Goal: Task Accomplishment & Management: Manage account settings

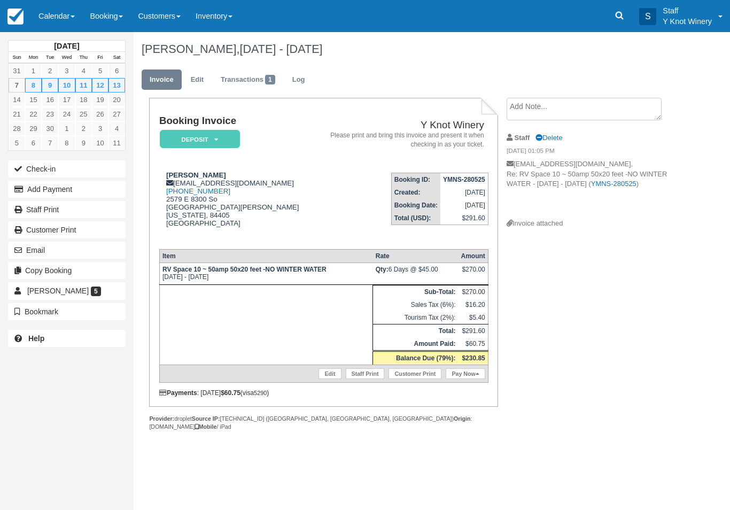
click at [322, 379] on link "Edit" at bounding box center [329, 373] width 22 height 11
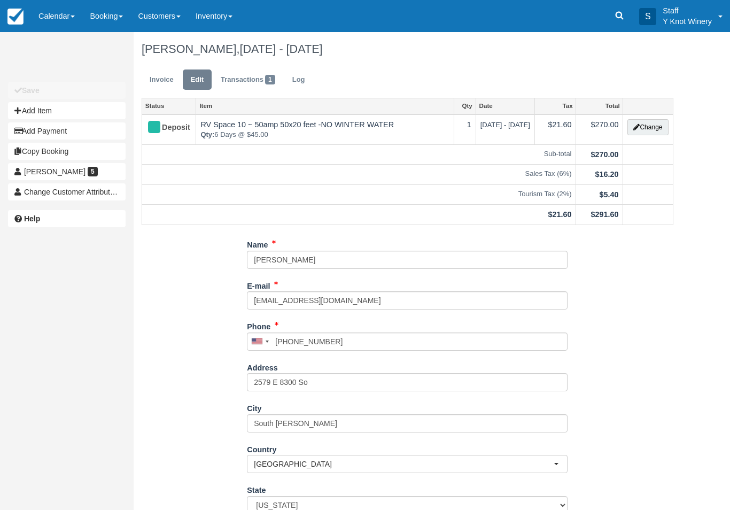
click at [164, 81] on link "Invoice" at bounding box center [162, 79] width 40 height 21
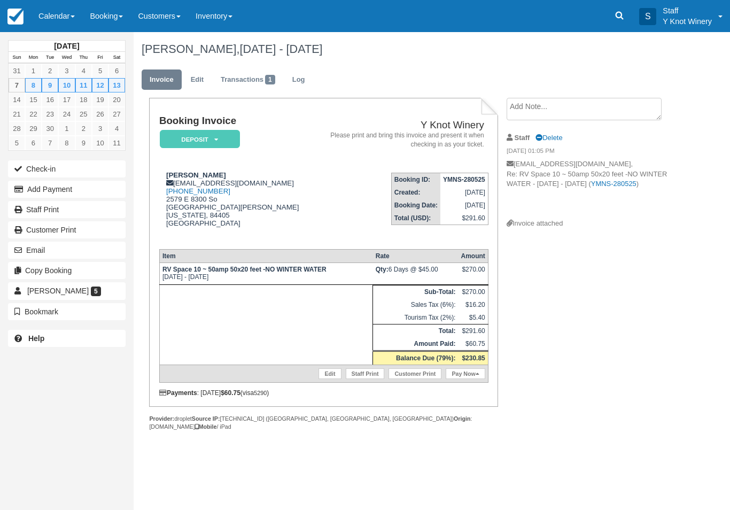
click at [59, 19] on link "Calendar" at bounding box center [56, 16] width 51 height 32
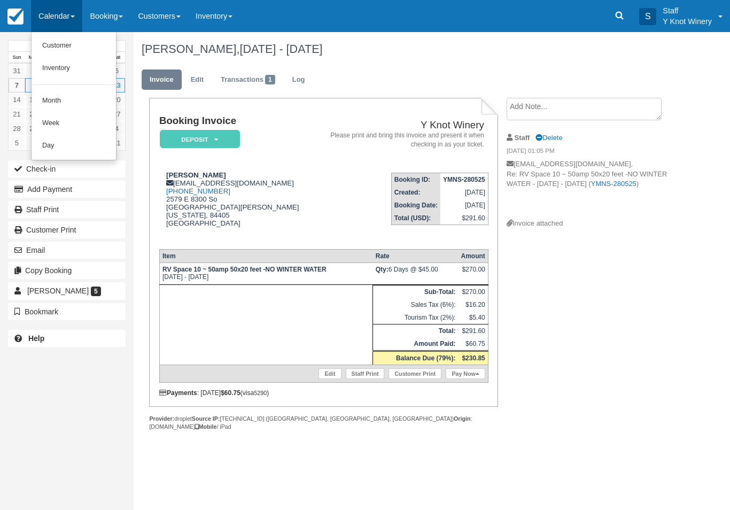
click at [87, 46] on link "Customer" at bounding box center [74, 46] width 84 height 22
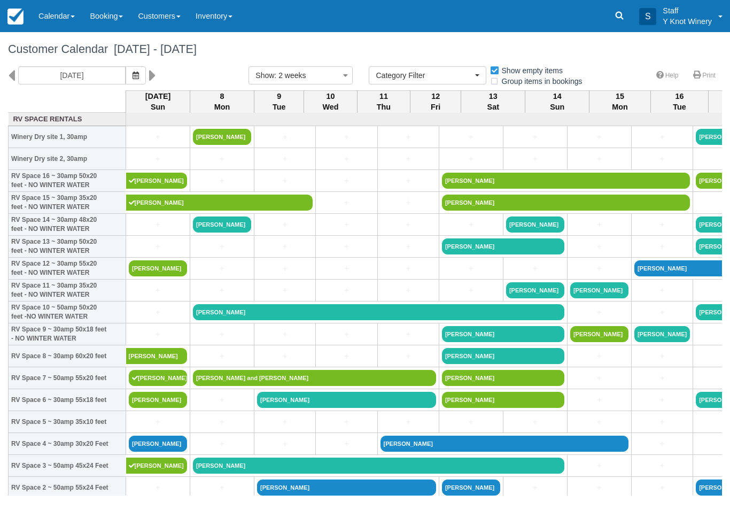
select select
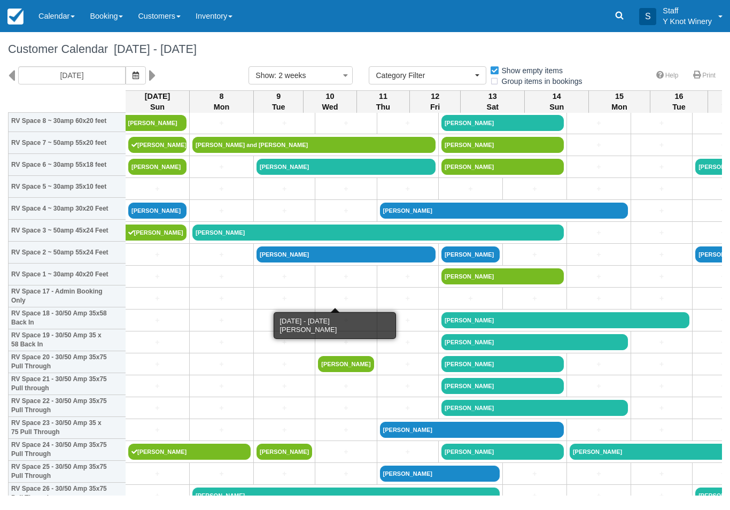
scroll to position [236, 1]
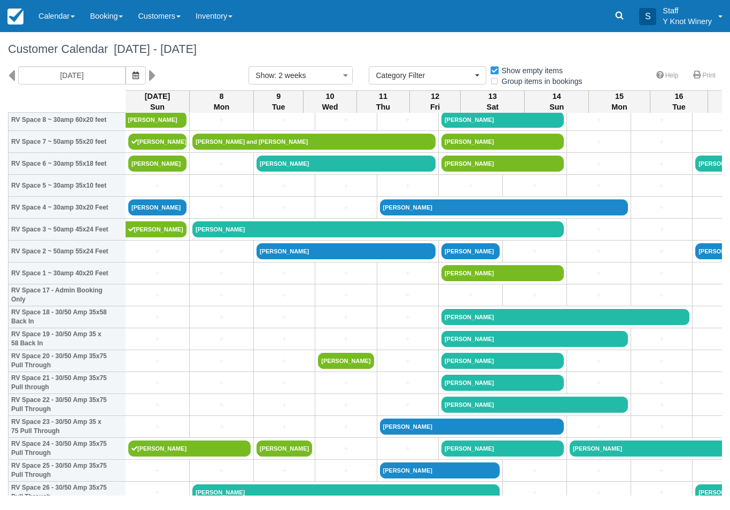
click at [159, 257] on link "+" at bounding box center [157, 251] width 58 height 11
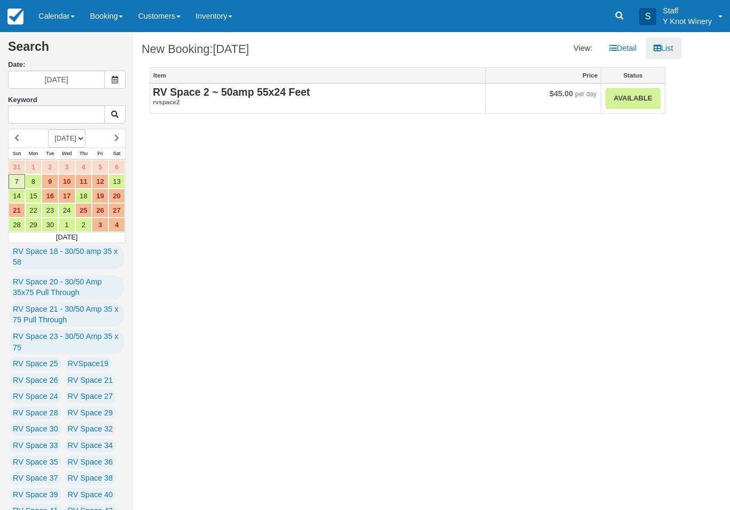
click at [65, 22] on link "Calendar" at bounding box center [56, 16] width 51 height 32
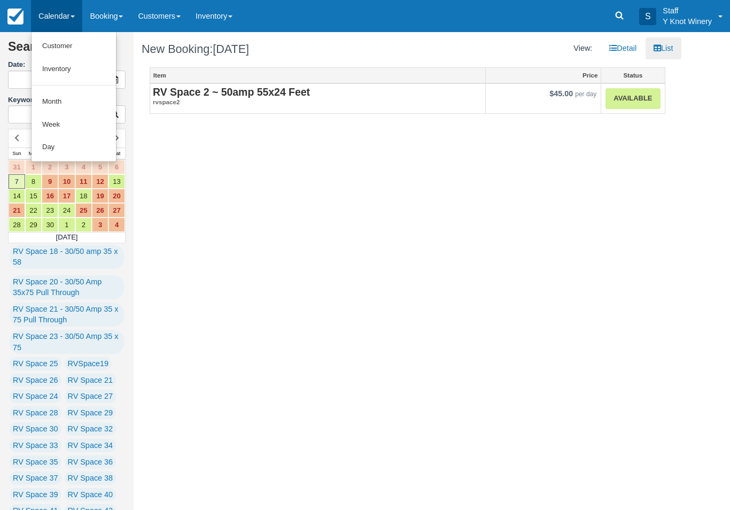
click at [83, 46] on link "Customer" at bounding box center [74, 46] width 84 height 23
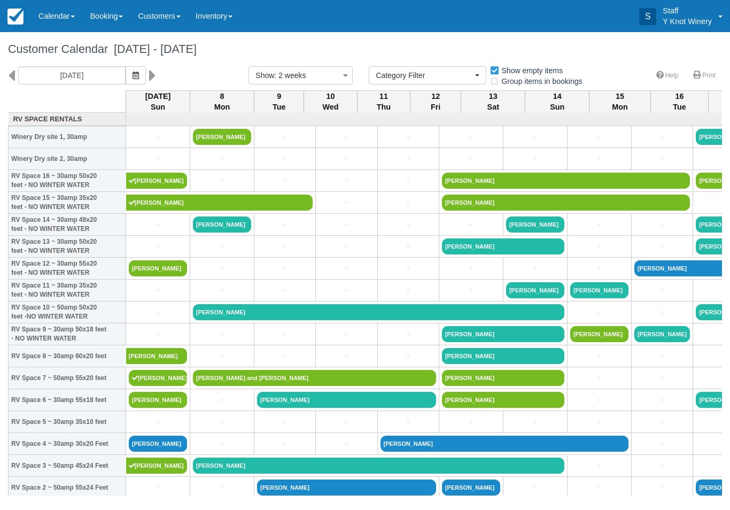
select select
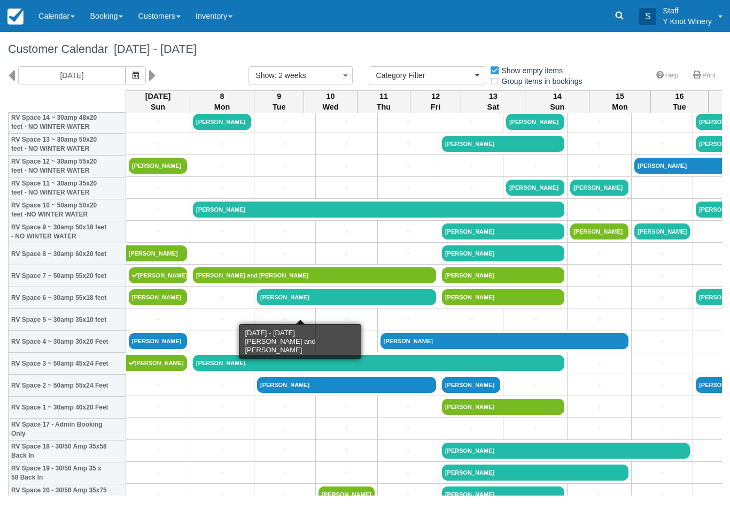
scroll to position [101, 0]
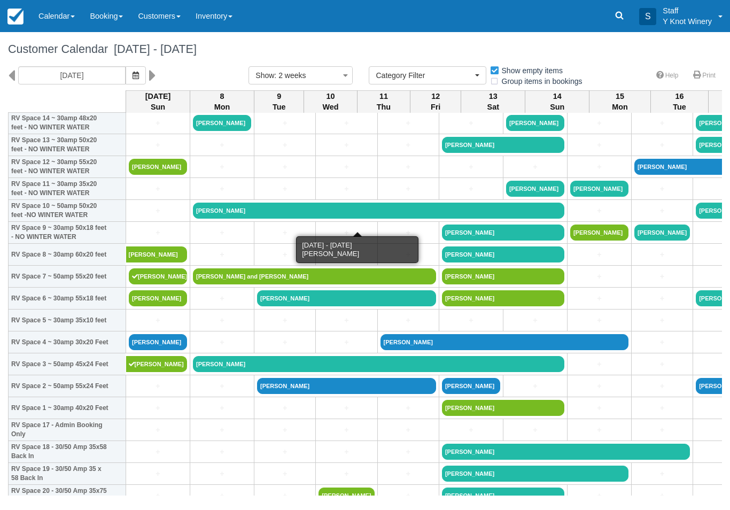
click at [217, 218] on link "[PERSON_NAME]" at bounding box center [378, 210] width 371 height 16
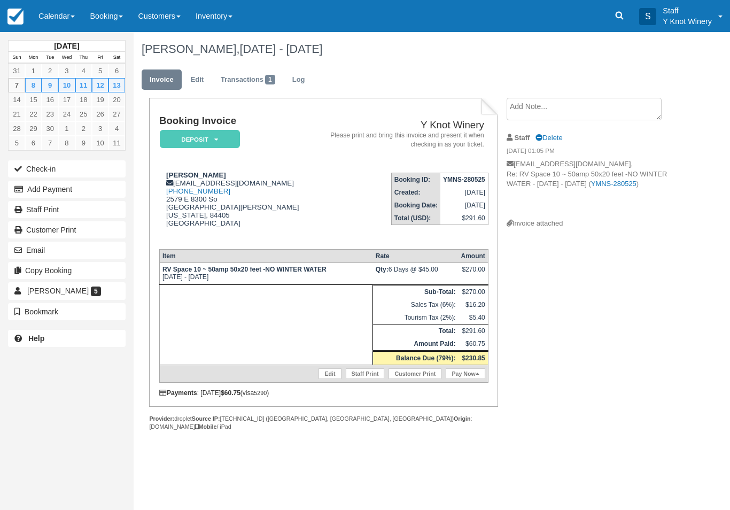
click at [52, 13] on link "Calendar" at bounding box center [56, 16] width 51 height 32
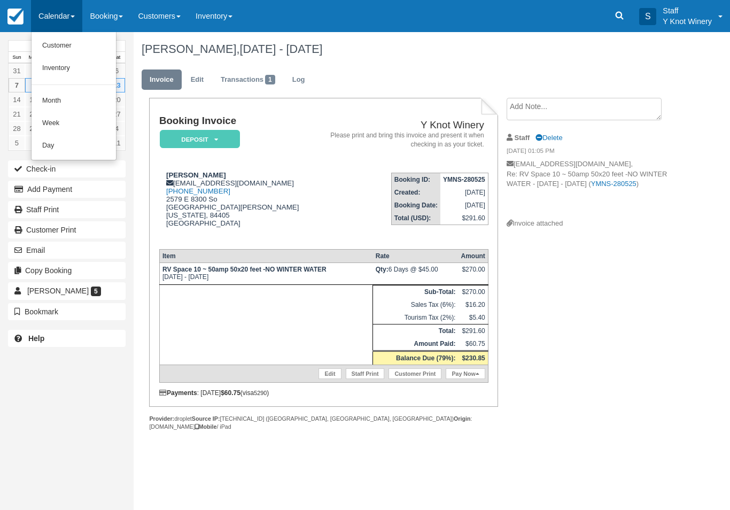
click at [50, 47] on link "Customer" at bounding box center [74, 46] width 84 height 22
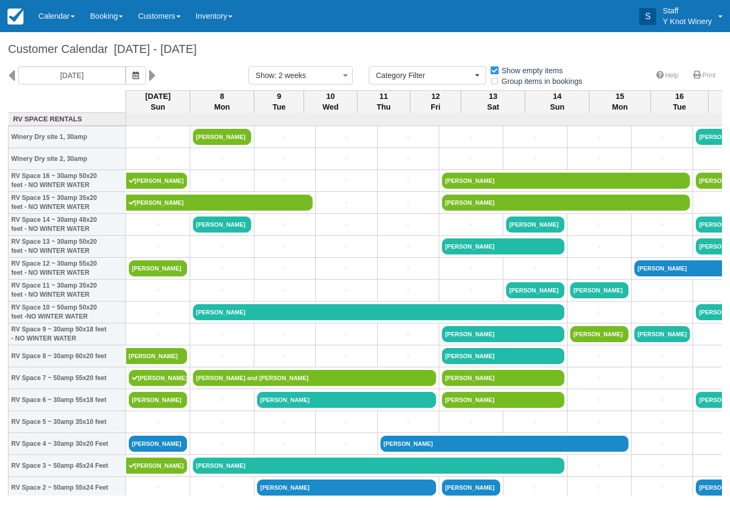
select select
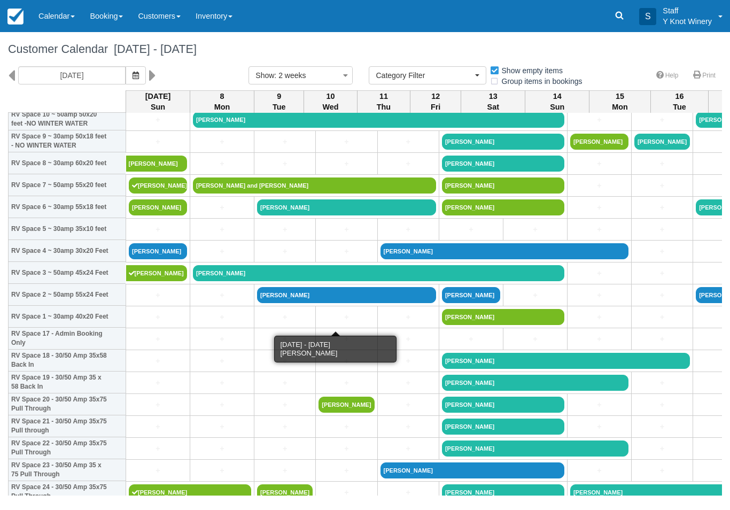
scroll to position [193, 0]
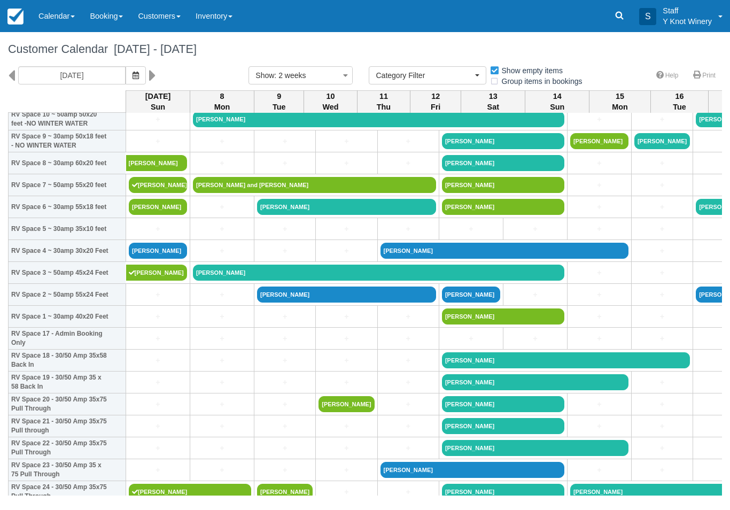
click at [150, 300] on link "+" at bounding box center [158, 294] width 58 height 11
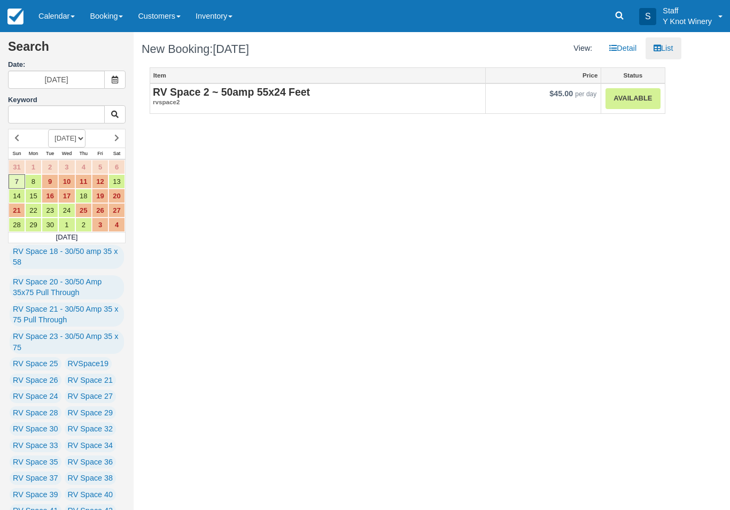
click at [626, 98] on link "Available" at bounding box center [632, 98] width 54 height 21
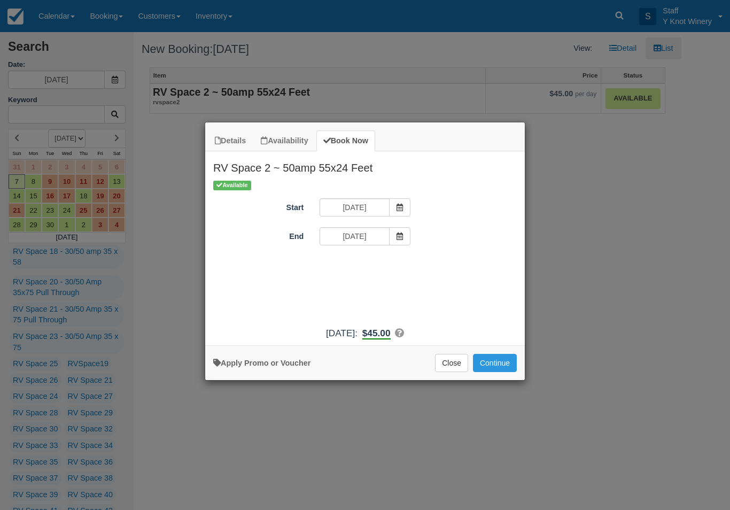
click at [499, 372] on button "Continue" at bounding box center [495, 363] width 44 height 18
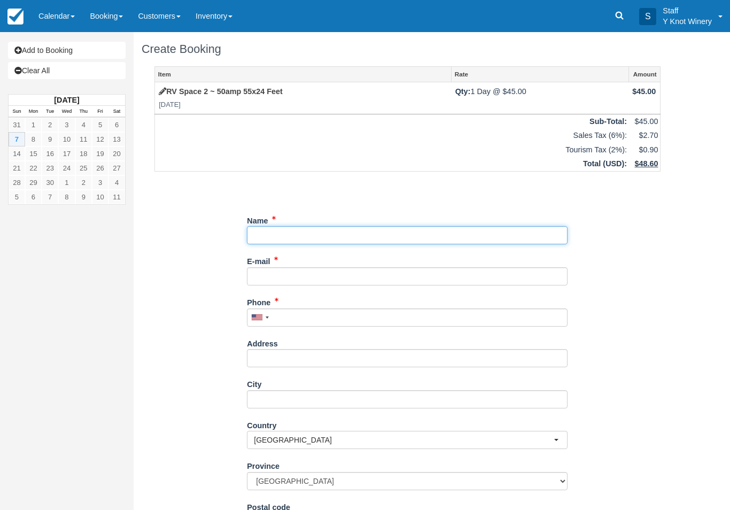
click at [438, 227] on input "Name" at bounding box center [407, 235] width 320 height 18
click at [443, 236] on input "Name" at bounding box center [407, 235] width 320 height 18
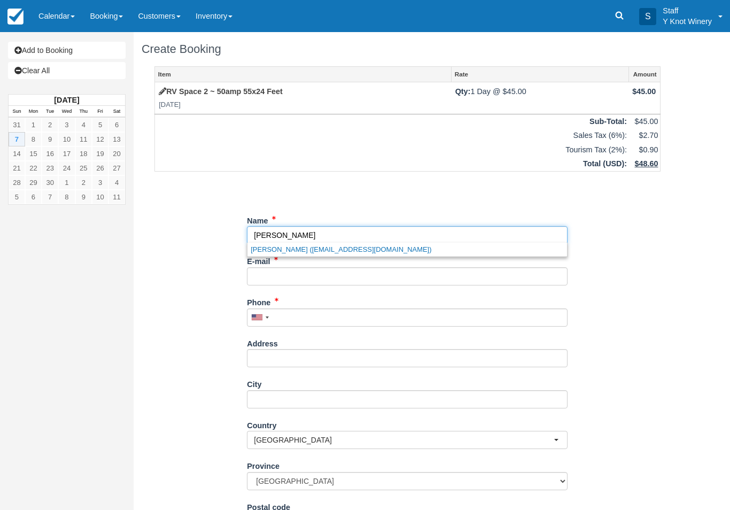
click at [309, 248] on link "Tom Hamilton (deerunner2654@yahoo.com)" at bounding box center [406, 248] width 319 height 13
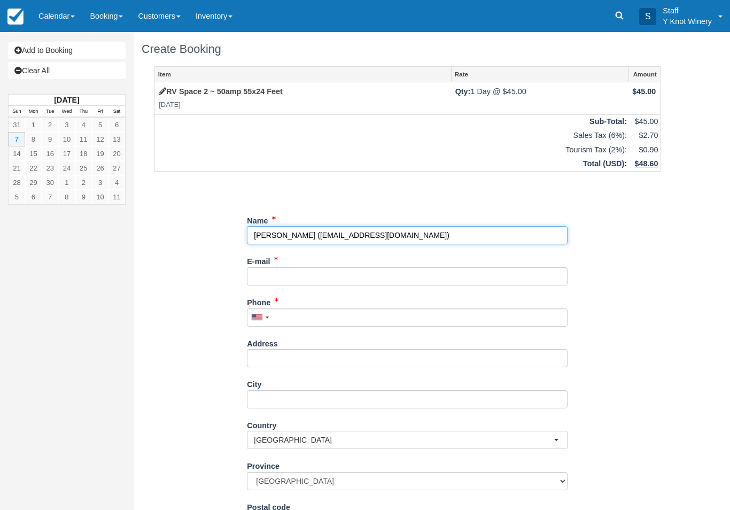
type input "[PERSON_NAME]"
type input "[EMAIL_ADDRESS][DOMAIN_NAME]"
type input "+18017104223"
type input "[STREET_ADDRESS]"
type input "South Weber"
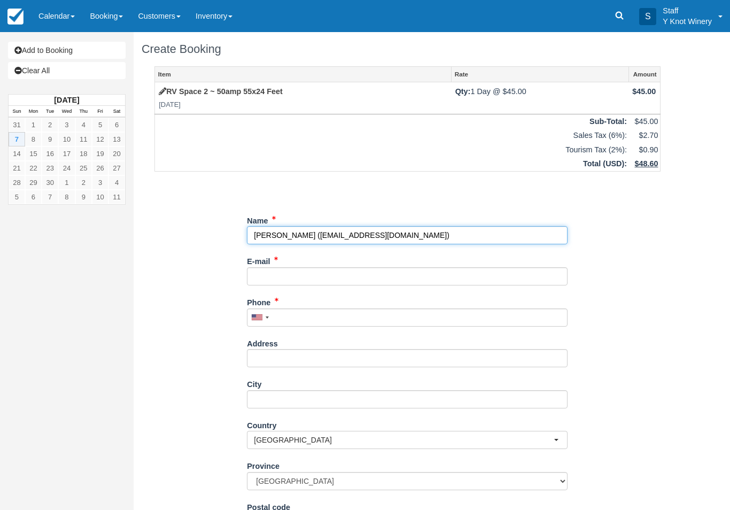
type input "84405"
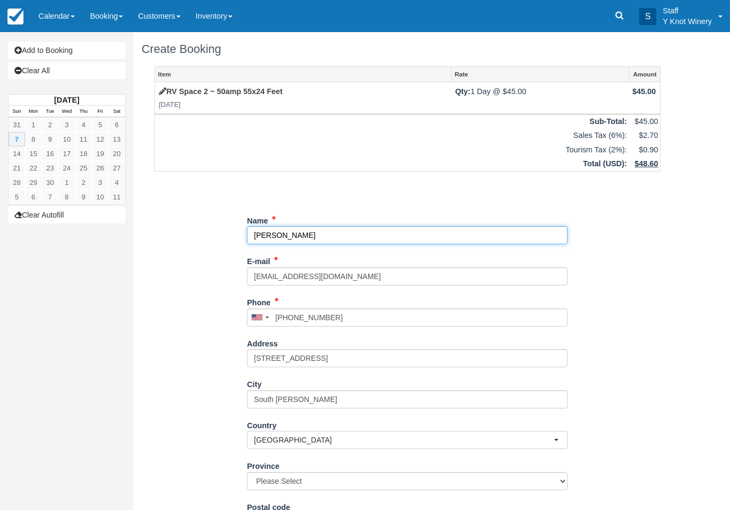
select select "MB"
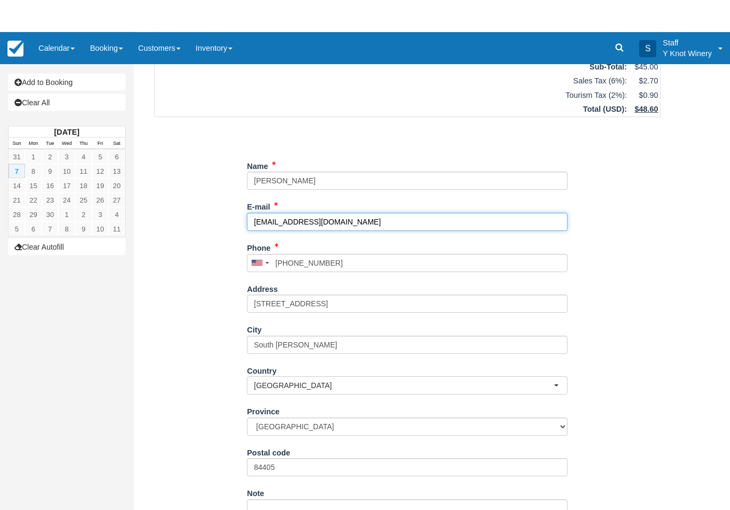
scroll to position [54, 0]
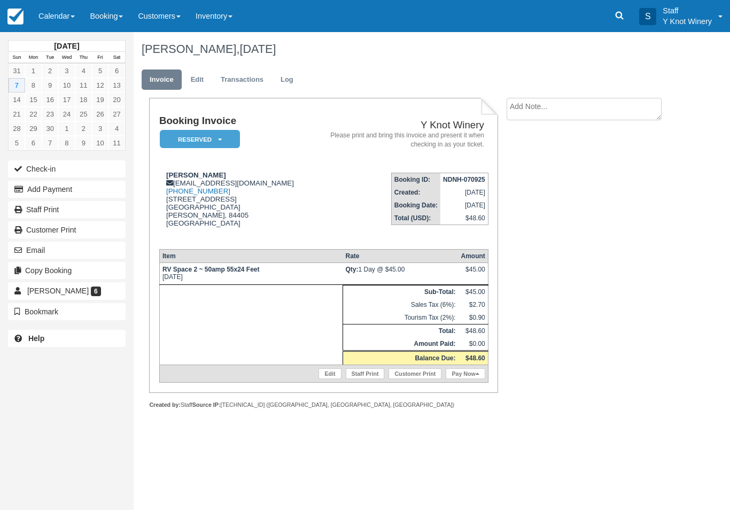
click at [323, 379] on link "Edit" at bounding box center [329, 373] width 22 height 11
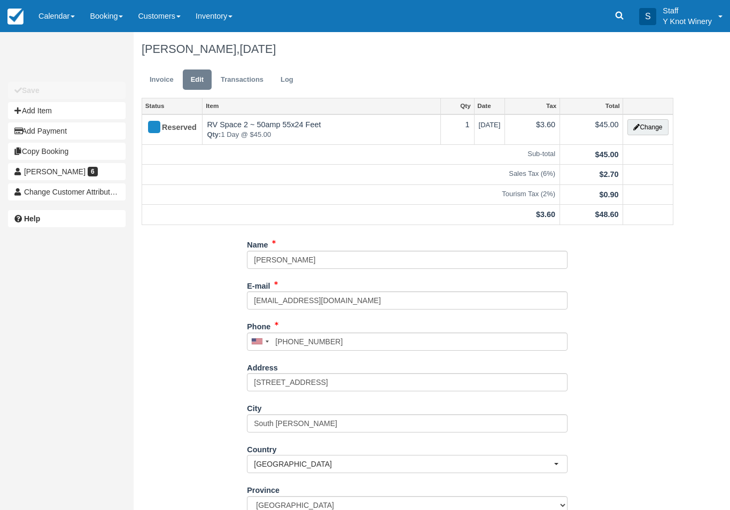
click at [161, 80] on link "Invoice" at bounding box center [162, 79] width 40 height 21
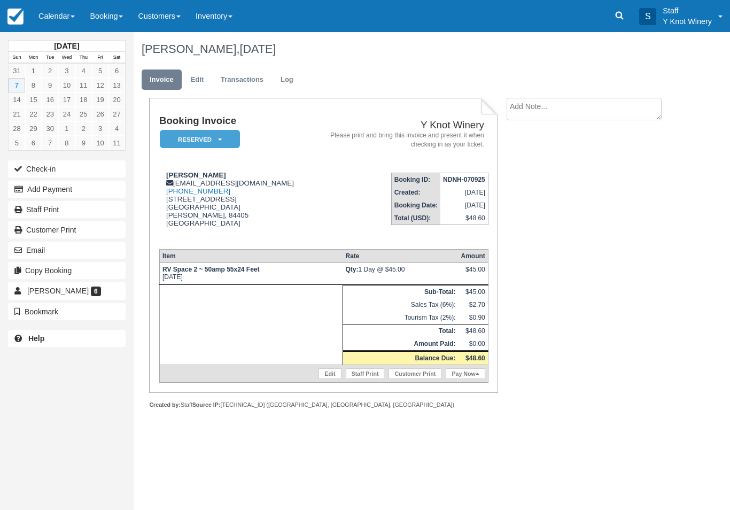
click at [59, 19] on link "Calendar" at bounding box center [56, 16] width 51 height 32
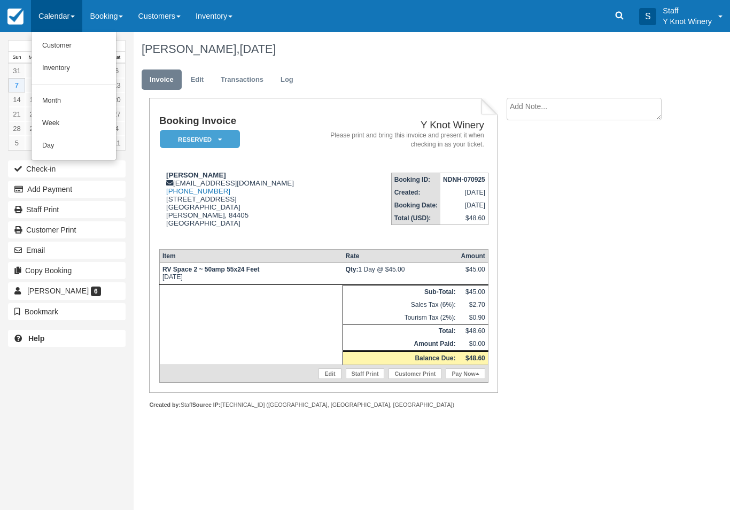
click at [60, 47] on link "Customer" at bounding box center [74, 46] width 84 height 22
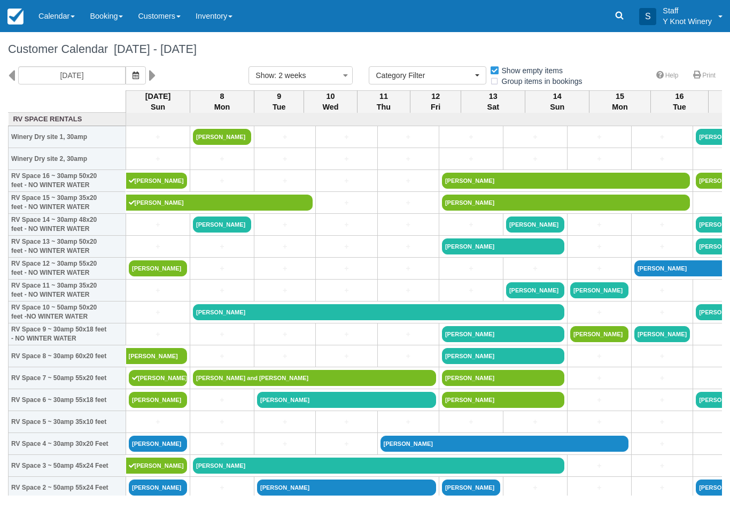
select select
click at [263, 320] on link "[PERSON_NAME]" at bounding box center [378, 312] width 371 height 16
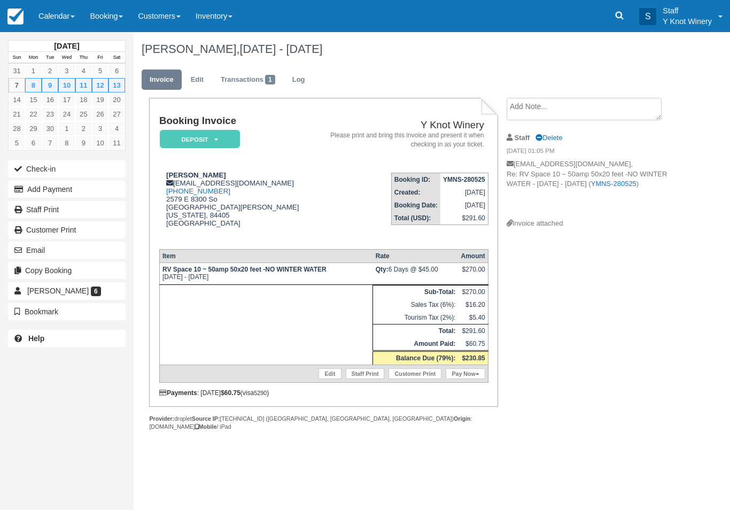
click at [53, 19] on link "Calendar" at bounding box center [56, 16] width 51 height 32
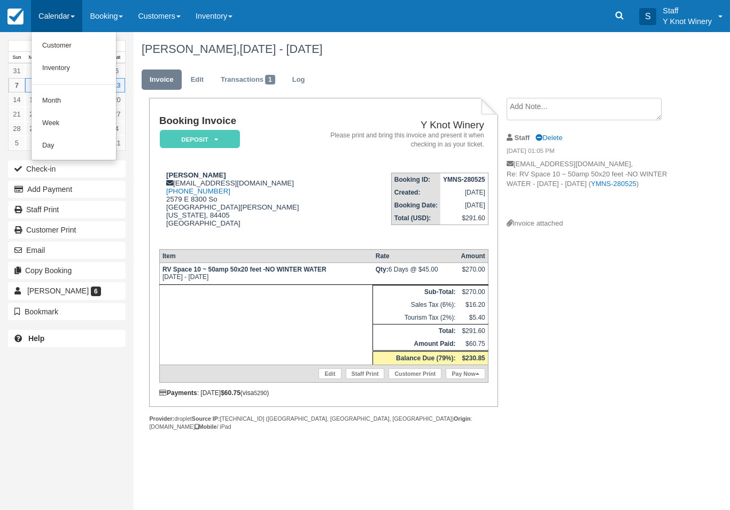
click at [50, 43] on link "Customer" at bounding box center [74, 46] width 84 height 22
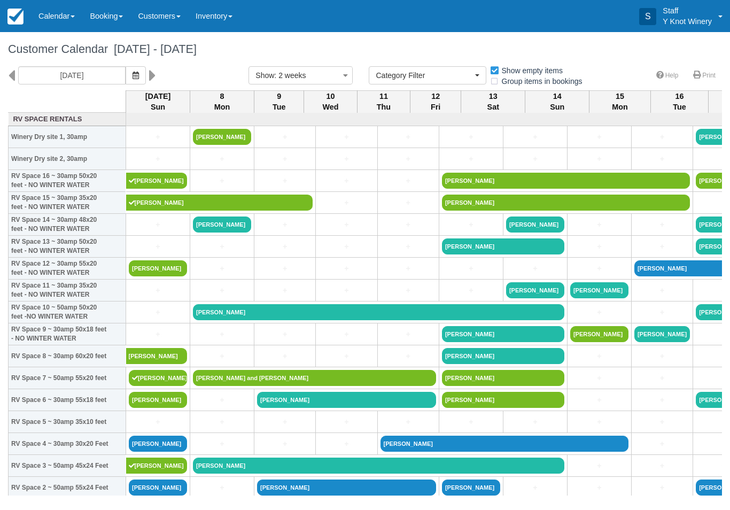
select select
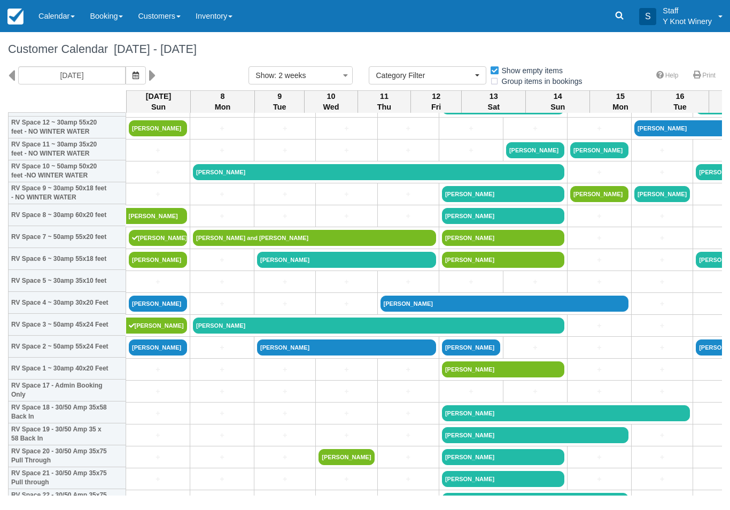
scroll to position [141, 0]
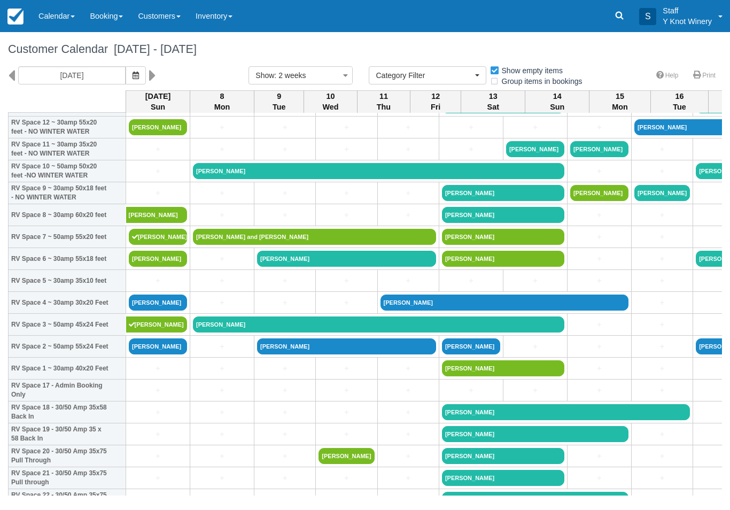
click at [271, 332] on link "[PERSON_NAME]" at bounding box center [378, 324] width 371 height 16
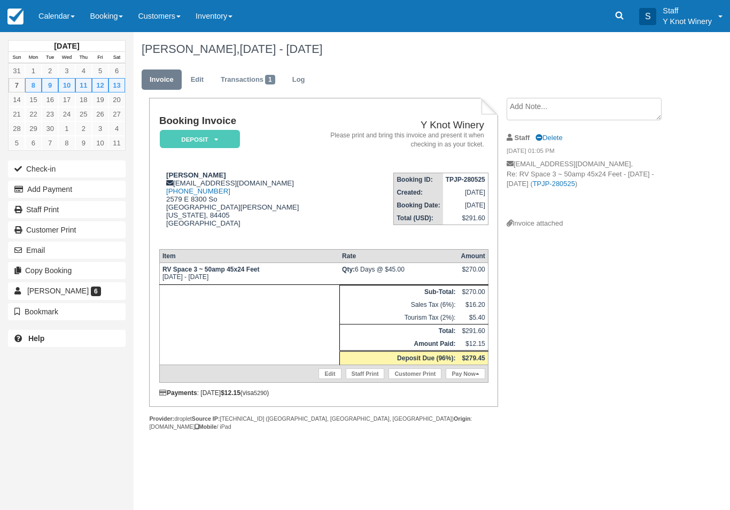
click at [51, 18] on link "Calendar" at bounding box center [56, 16] width 51 height 32
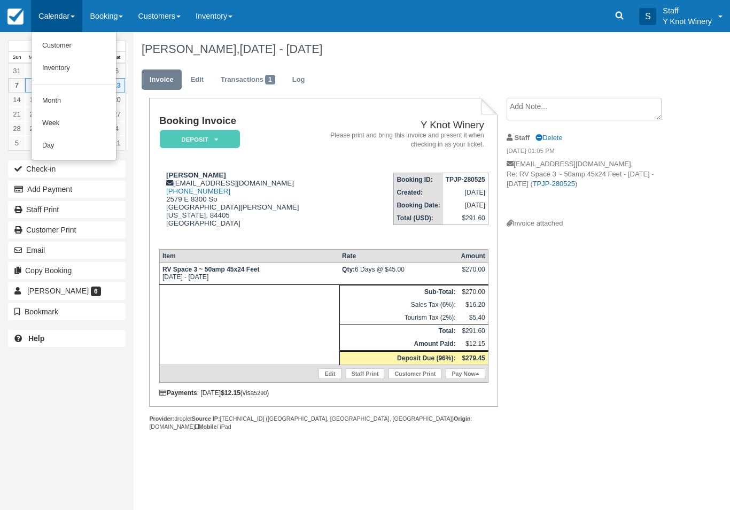
click at [53, 41] on link "Customer" at bounding box center [74, 46] width 84 height 22
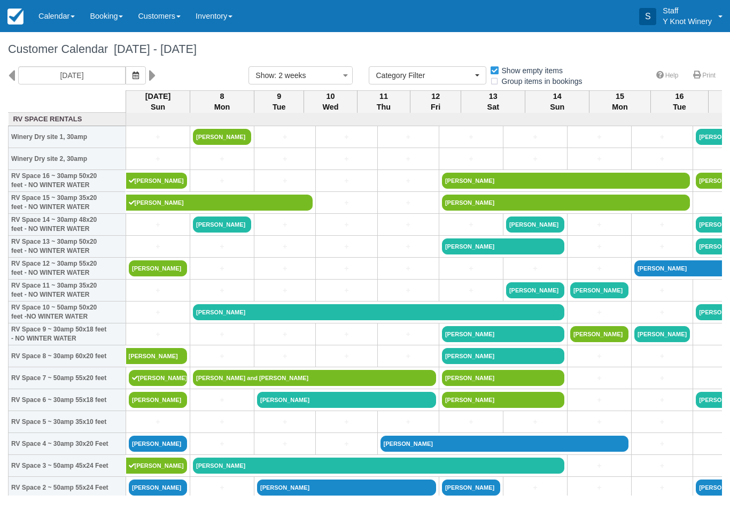
select select
click at [334, 320] on link "[PERSON_NAME]" at bounding box center [378, 312] width 371 height 16
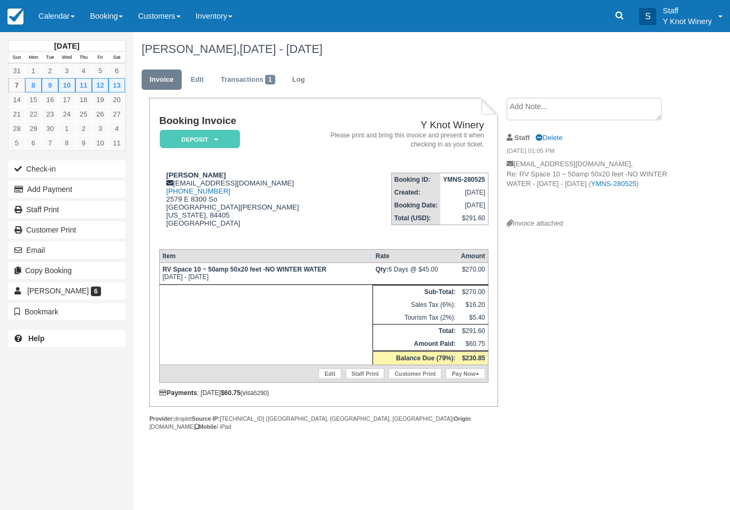
click at [50, 24] on link "Calendar" at bounding box center [56, 16] width 51 height 32
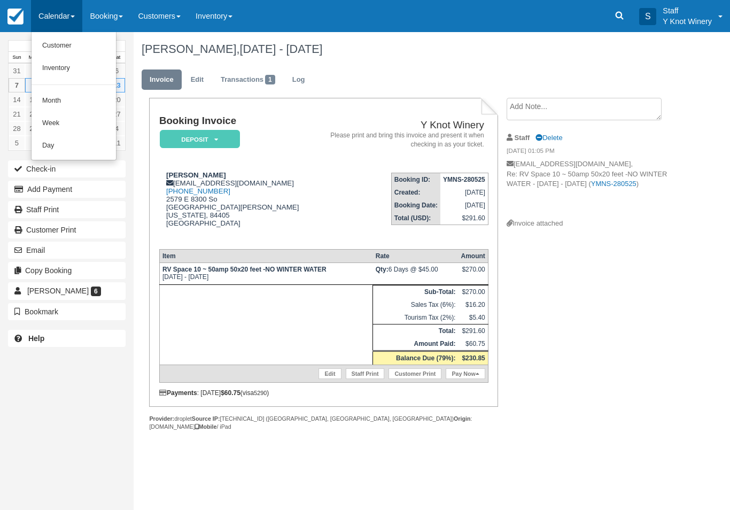
click at [66, 43] on link "Customer" at bounding box center [74, 46] width 84 height 22
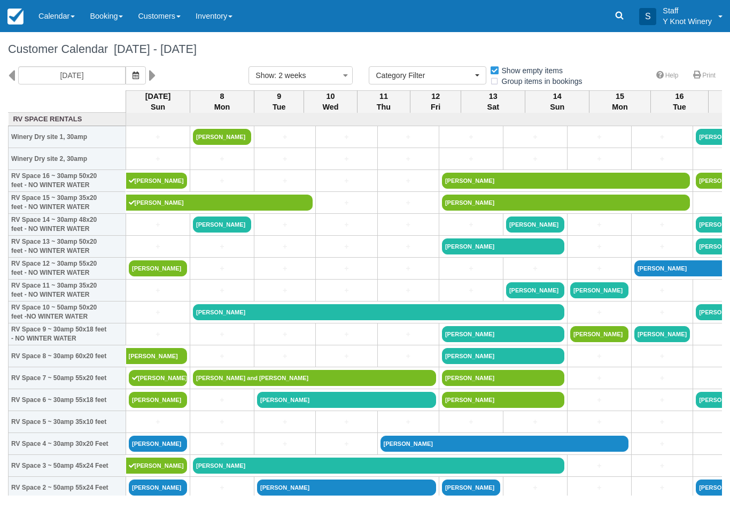
select select
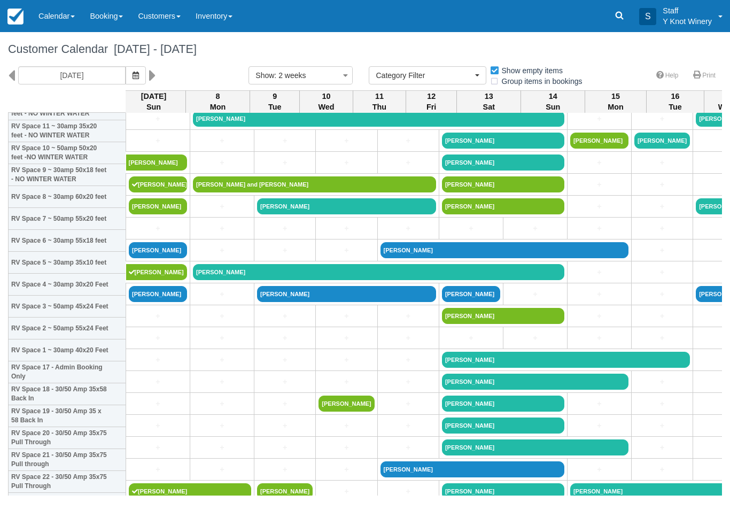
scroll to position [153, 4]
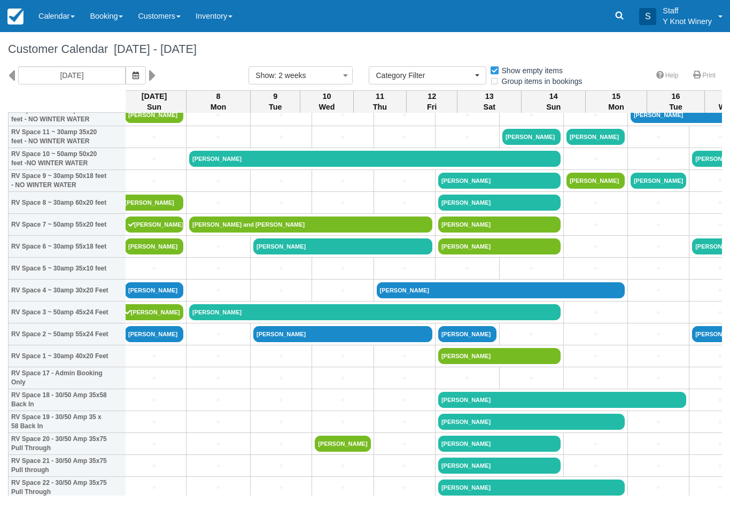
click at [216, 320] on link "[PERSON_NAME]" at bounding box center [374, 312] width 371 height 16
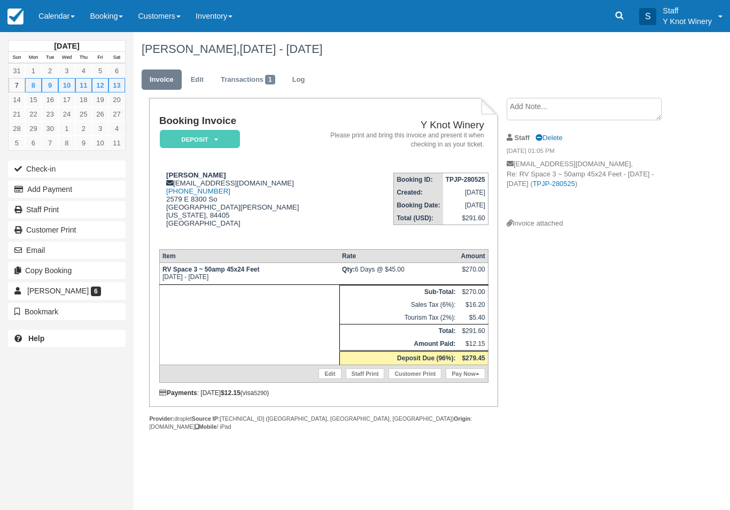
click at [44, 18] on link "Calendar" at bounding box center [56, 16] width 51 height 32
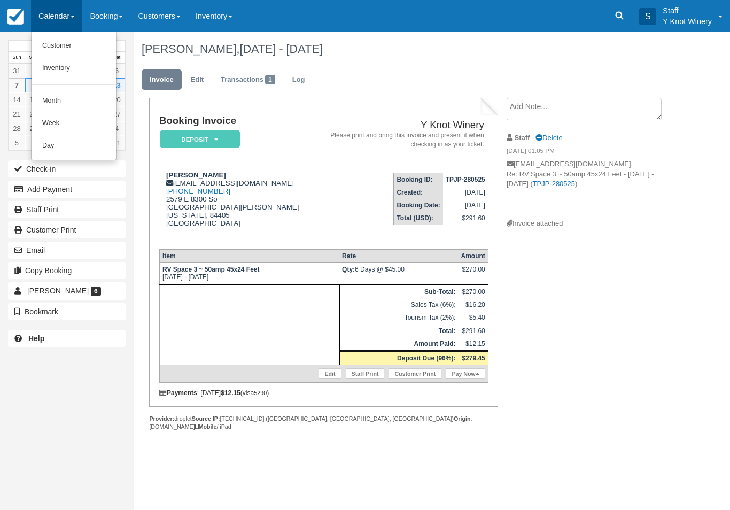
click at [53, 41] on link "Customer" at bounding box center [74, 46] width 84 height 22
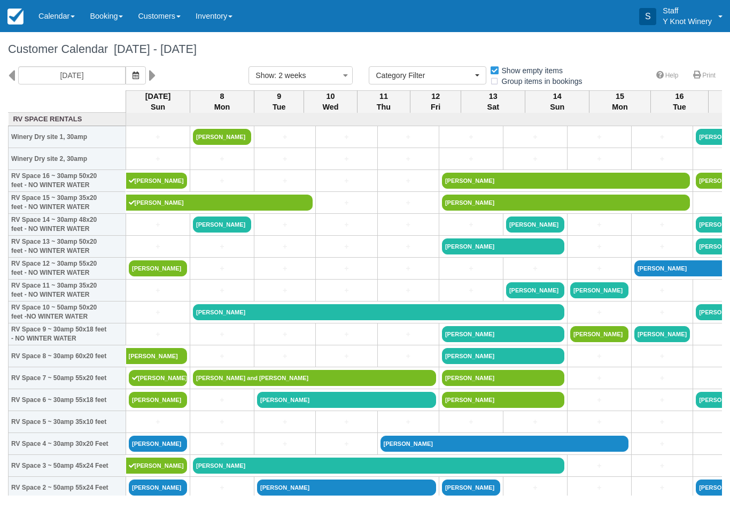
select select
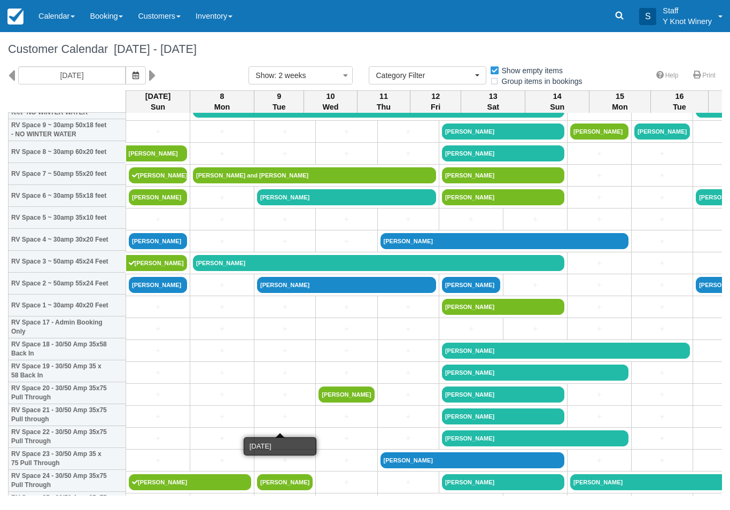
scroll to position [205, 0]
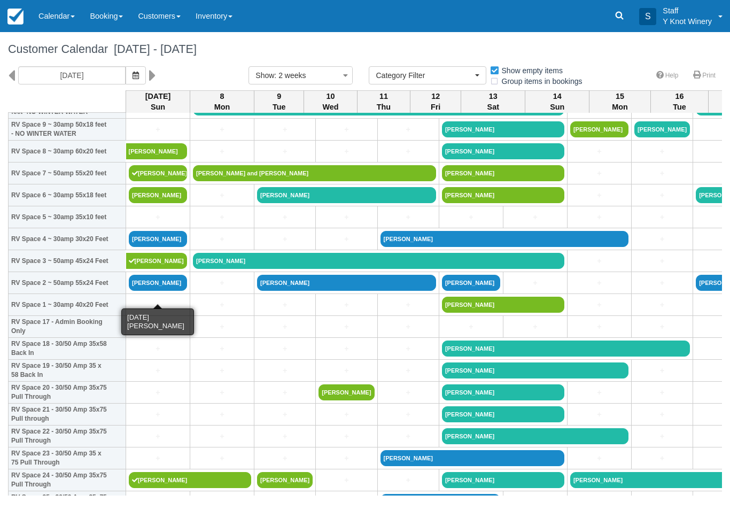
click at [146, 291] on link "[PERSON_NAME]" at bounding box center [158, 283] width 58 height 16
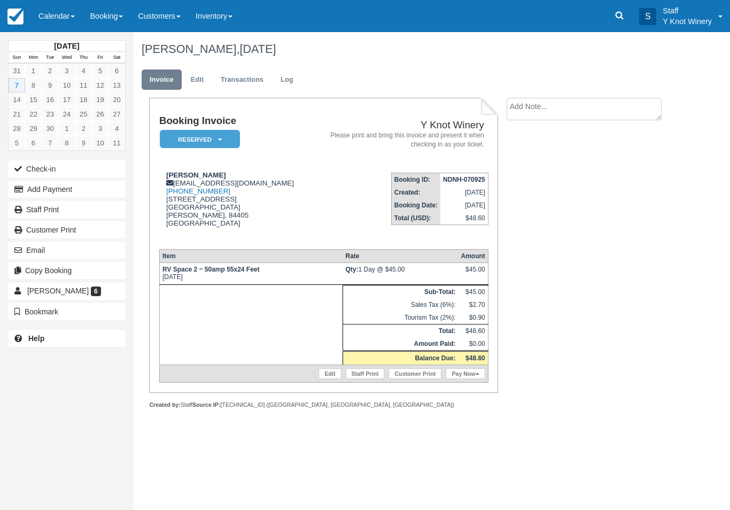
click at [324, 379] on link "Edit" at bounding box center [329, 373] width 22 height 11
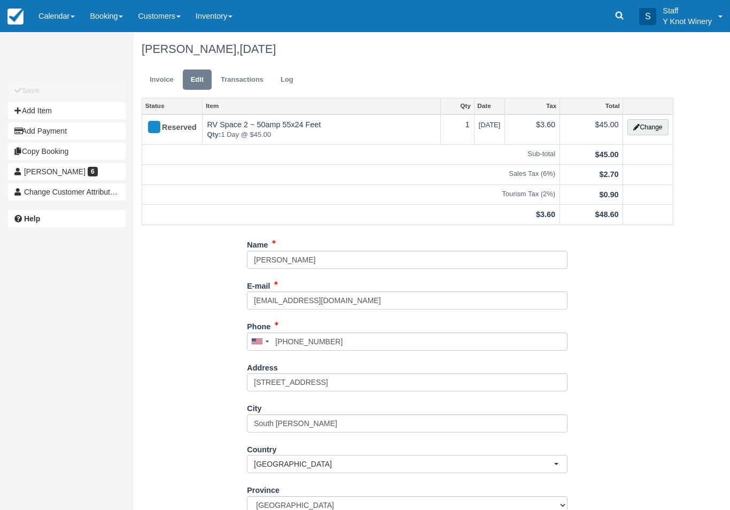
click at [653, 126] on button "Change" at bounding box center [647, 127] width 41 height 16
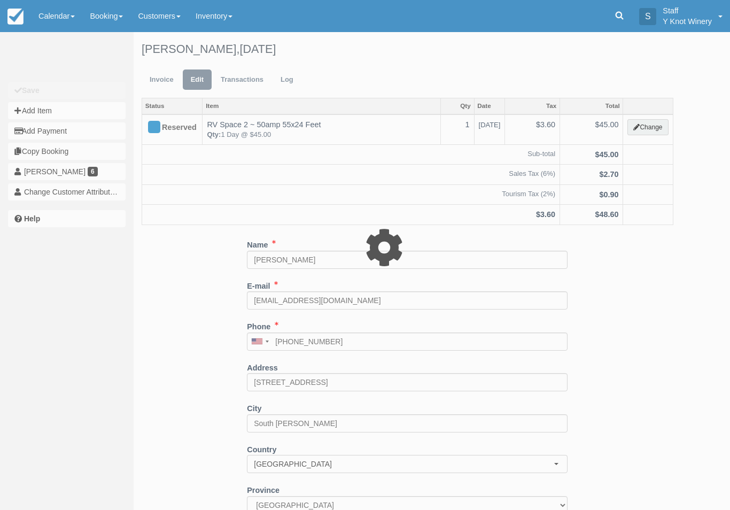
type input "45.00"
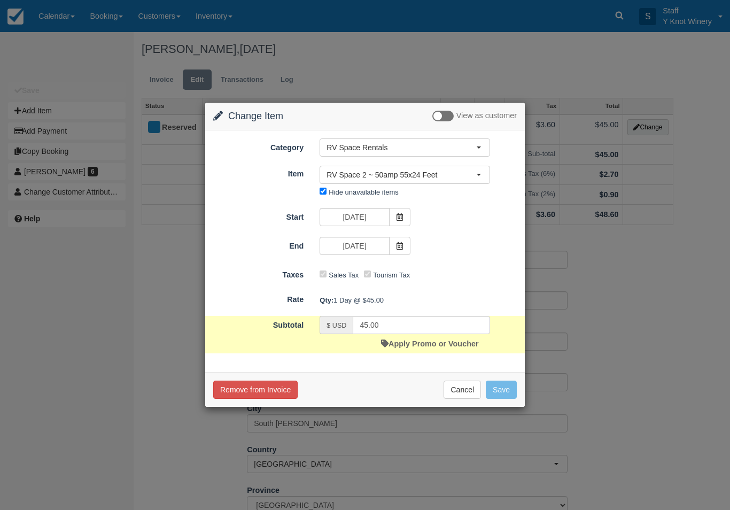
click at [447, 342] on link "Apply Promo or Voucher" at bounding box center [429, 343] width 97 height 9
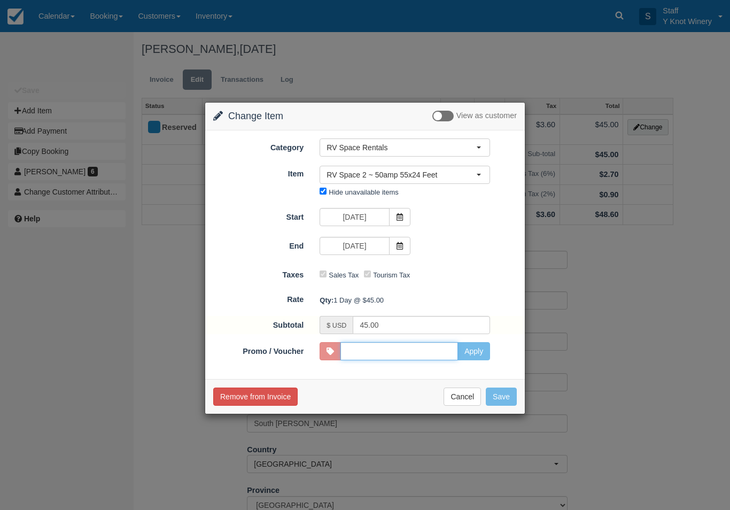
click at [415, 355] on input "Promo / Voucher" at bounding box center [399, 351] width 118 height 18
type input "GSAM"
click at [479, 354] on button "Apply" at bounding box center [473, 351] width 33 height 18
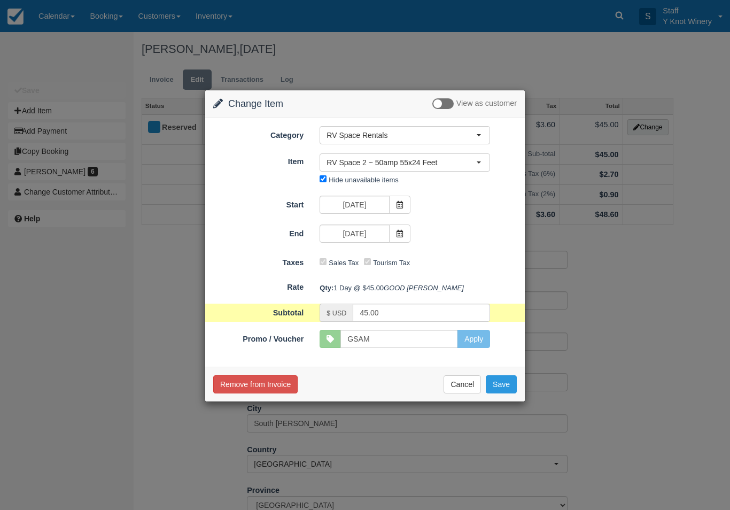
click at [512, 393] on button "Save" at bounding box center [500, 384] width 31 height 18
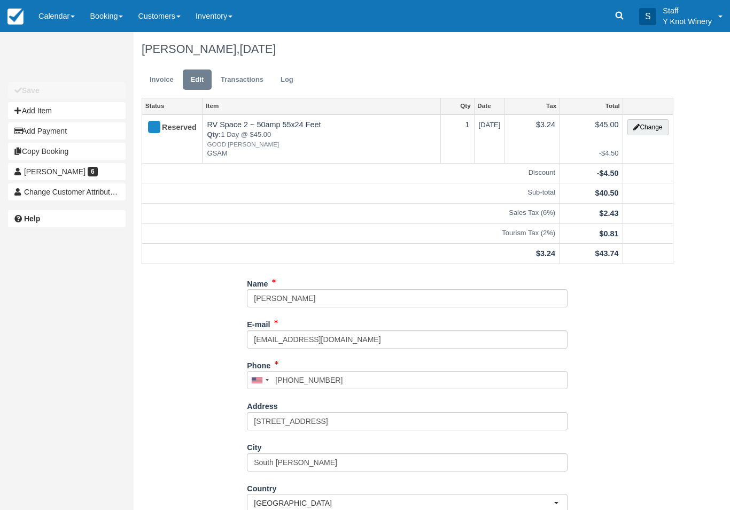
click at [165, 77] on link "Invoice" at bounding box center [162, 79] width 40 height 21
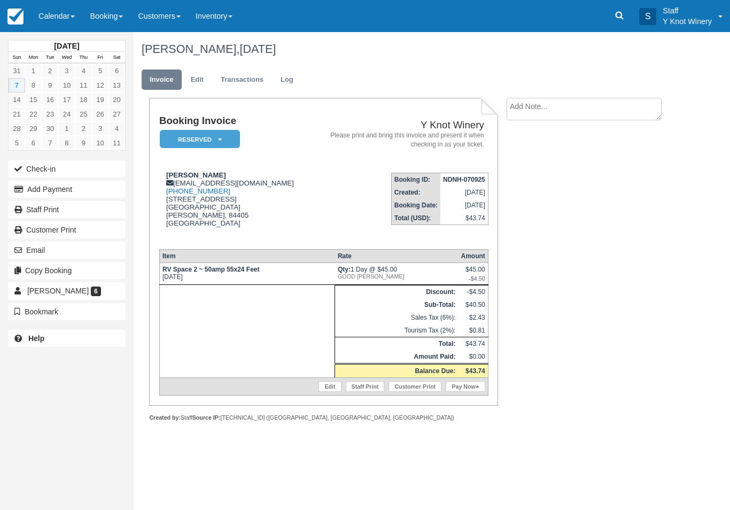
click at [455, 391] on link "Pay Now" at bounding box center [464, 386] width 39 height 11
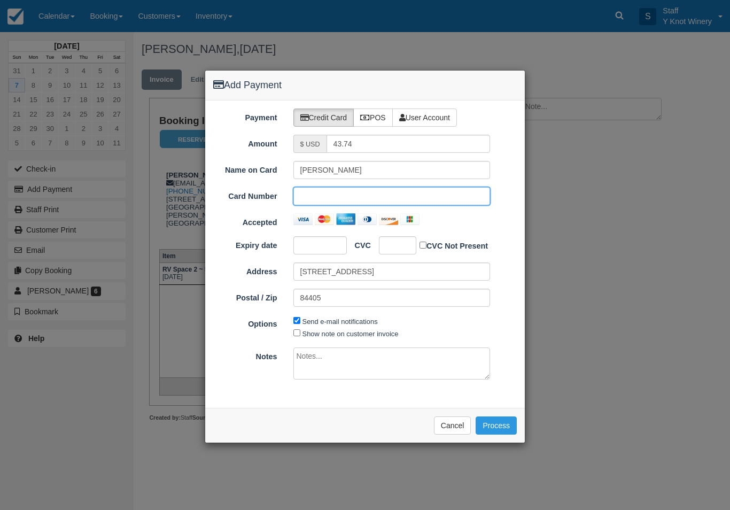
click at [325, 239] on div at bounding box center [319, 245] width 53 height 18
click at [299, 340] on div "Payment Credit Card POS User Account Amount $ USD 43.74 Name on Card Tom Hamilt…" at bounding box center [364, 253] width 319 height 307
click at [298, 329] on input "Show note on customer invoice" at bounding box center [296, 332] width 7 height 7
checkbox input "true"
click at [495, 423] on button "Process" at bounding box center [495, 425] width 41 height 18
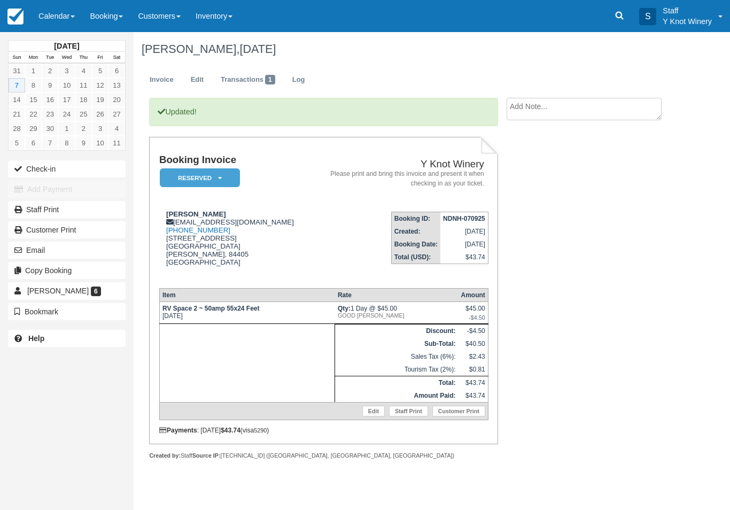
click at [44, 169] on button "Check-in" at bounding box center [67, 168] width 118 height 17
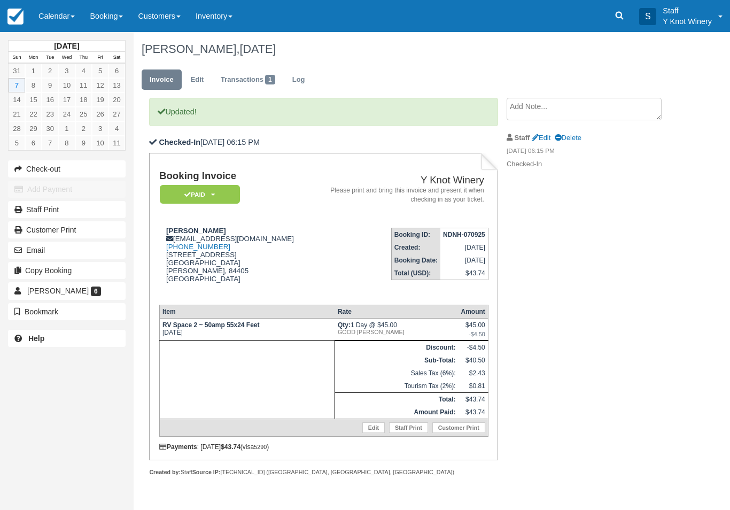
click at [52, 16] on link "Calendar" at bounding box center [56, 16] width 51 height 32
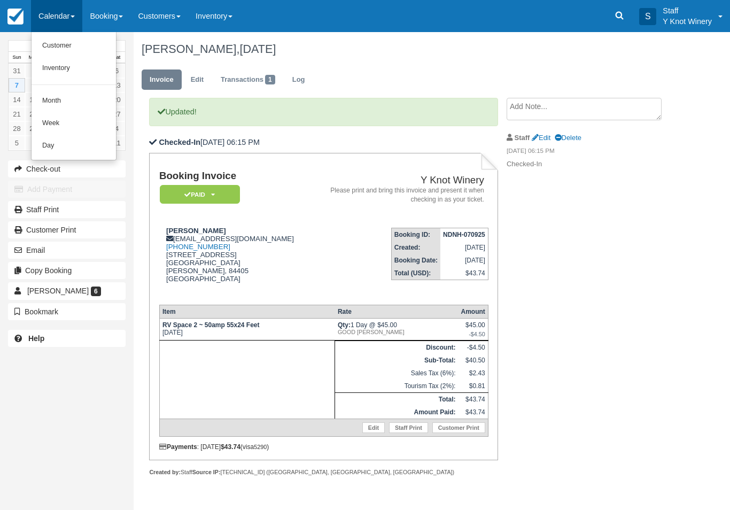
click at [89, 36] on link "Customer" at bounding box center [74, 46] width 84 height 22
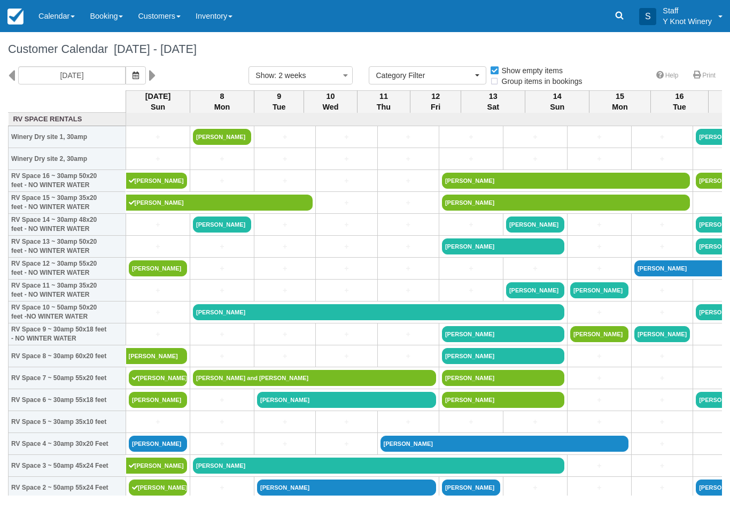
select select
click at [150, 296] on link "+" at bounding box center [158, 290] width 58 height 11
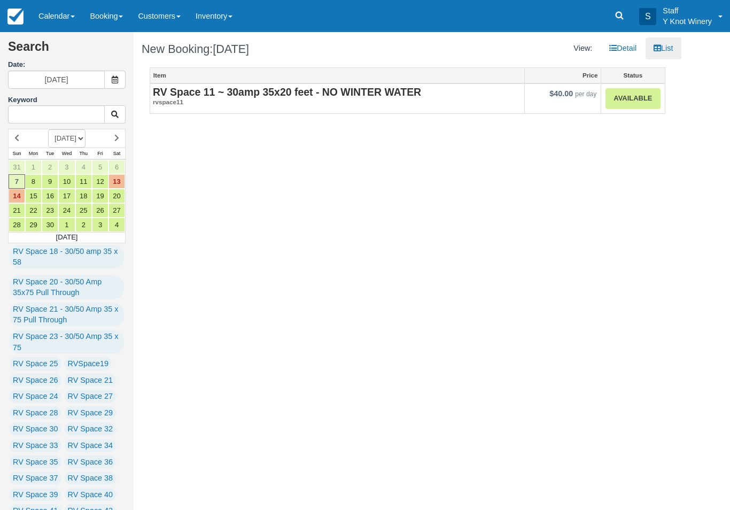
click at [51, 17] on link "Calendar" at bounding box center [56, 16] width 51 height 32
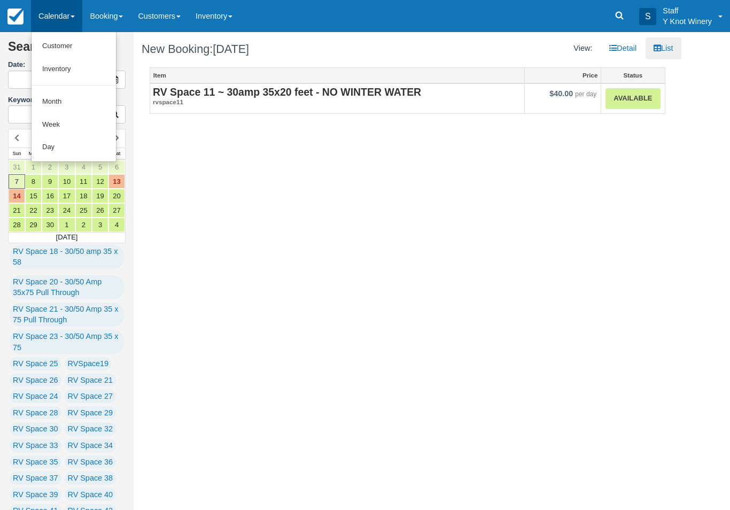
click at [82, 49] on link "Customer" at bounding box center [74, 46] width 84 height 23
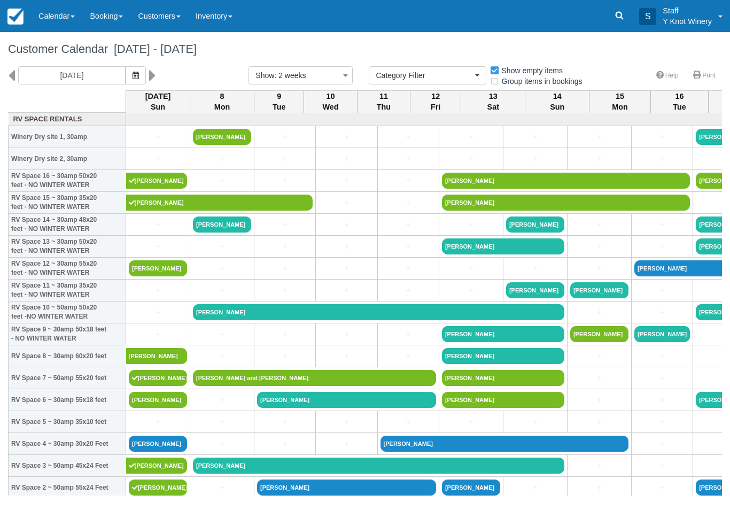
select select
